Goal: Information Seeking & Learning: Learn about a topic

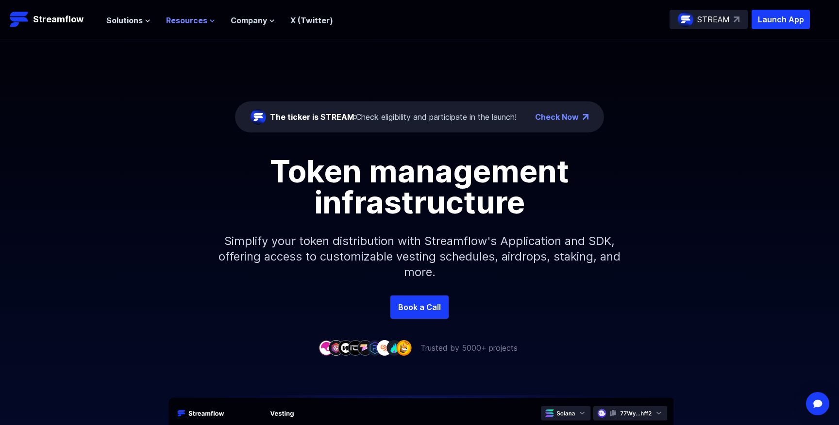
click at [182, 19] on span "Resources" at bounding box center [186, 21] width 41 height 12
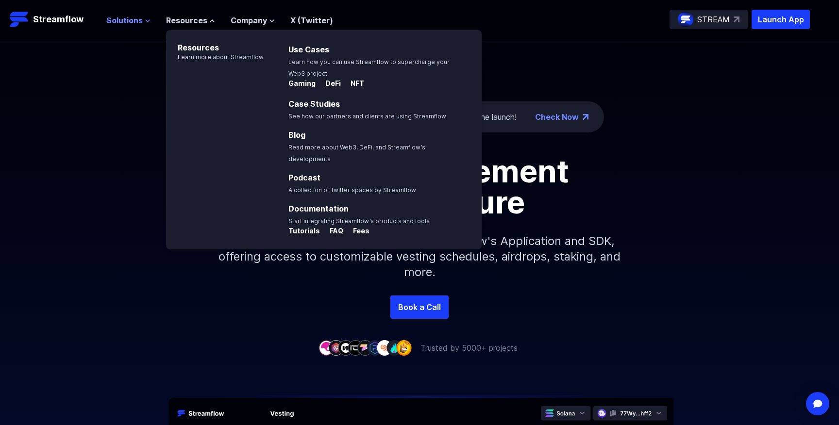
click at [125, 17] on span "Solutions" at bounding box center [124, 21] width 36 height 12
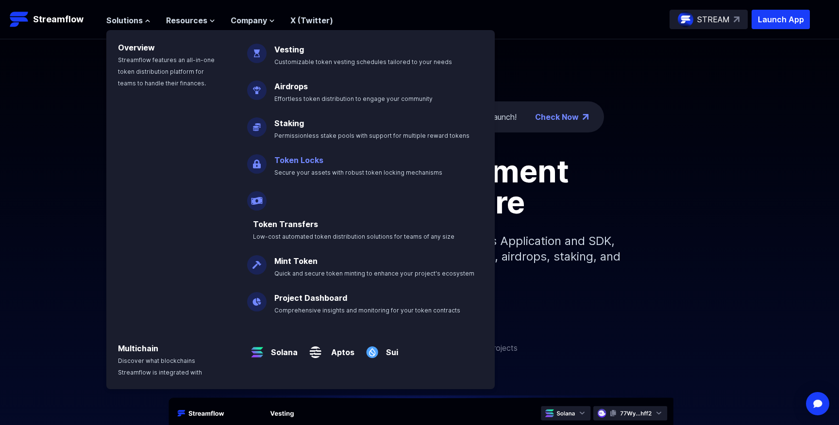
click at [288, 161] on link "Token Locks" at bounding box center [298, 160] width 49 height 10
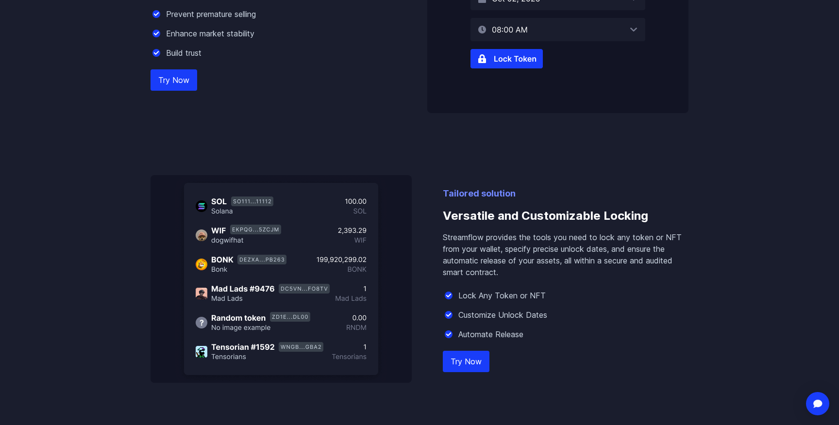
scroll to position [736, 0]
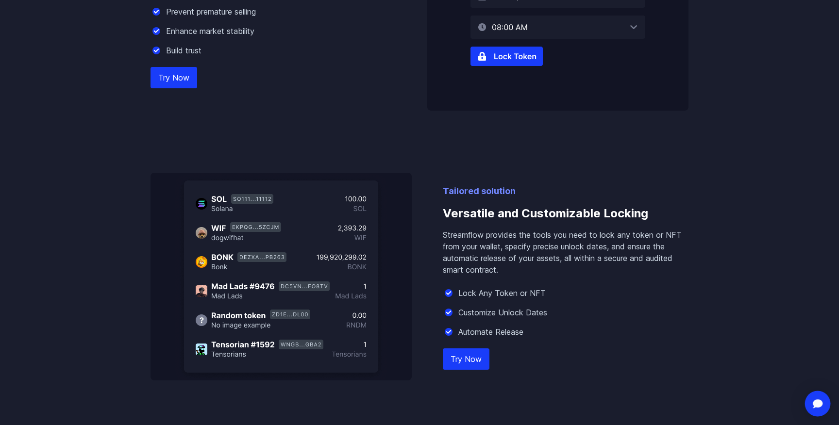
click at [822, 406] on img "Open Intercom Messenger" at bounding box center [817, 404] width 13 height 10
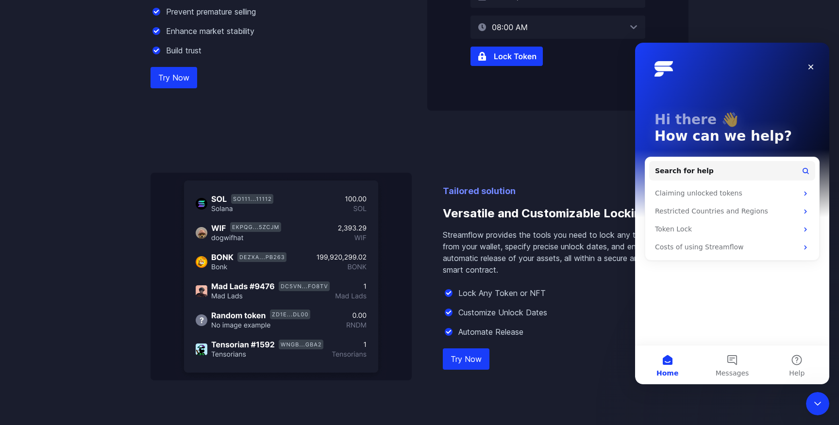
scroll to position [0, 0]
click at [673, 249] on div "Costs of using Streamflow" at bounding box center [726, 247] width 143 height 10
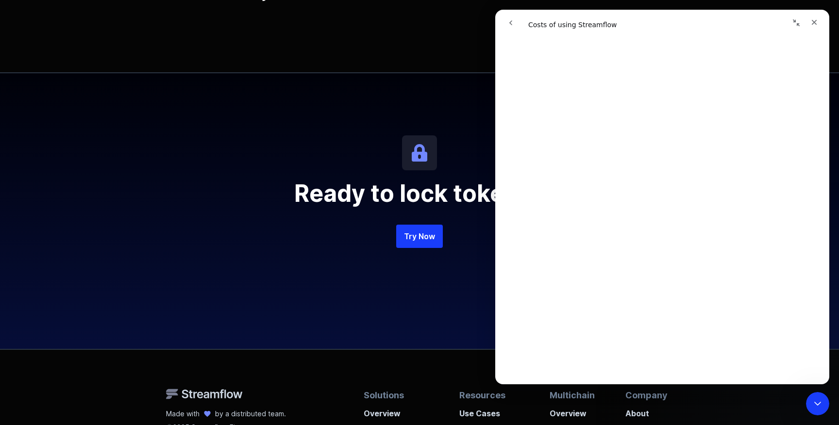
scroll to position [2270, 0]
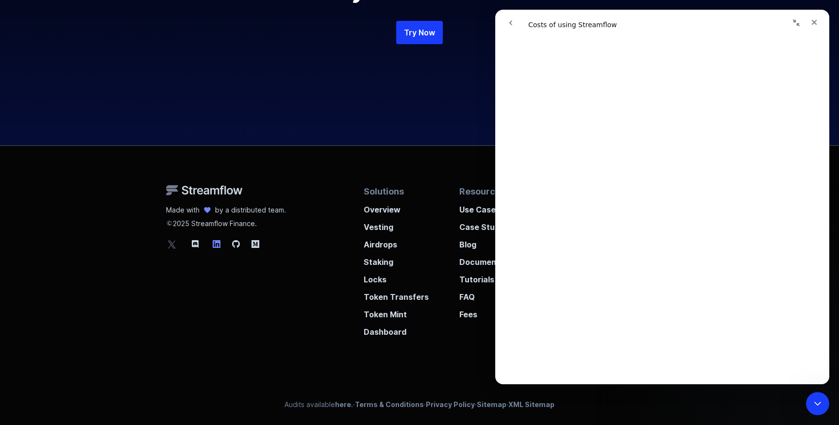
click at [219, 243] on icon at bounding box center [217, 244] width 8 height 8
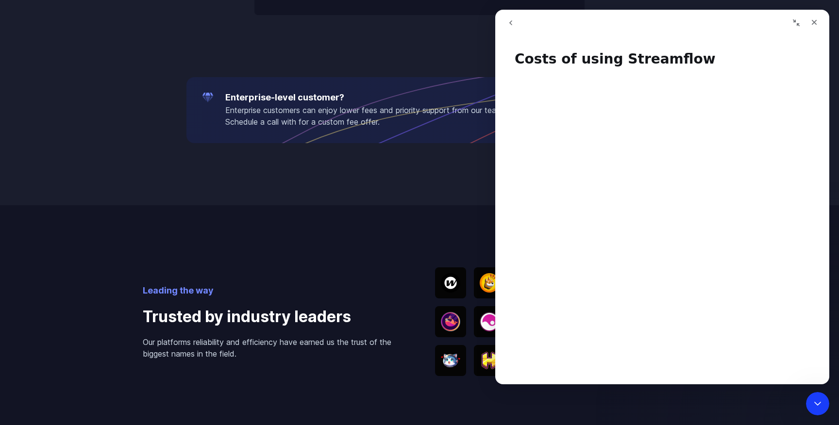
scroll to position [1250, 0]
